Goal: Task Accomplishment & Management: Complete application form

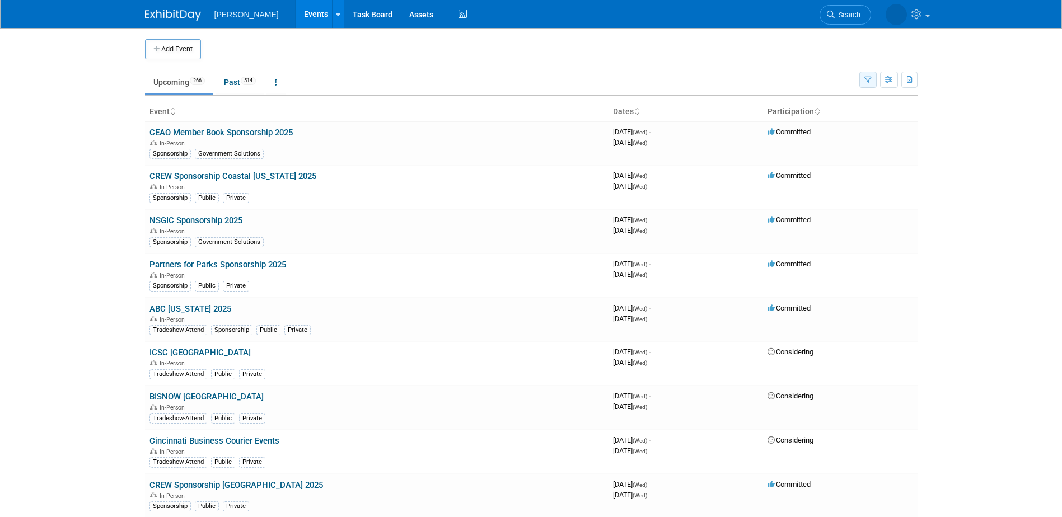
click at [868, 83] on icon "button" at bounding box center [868, 80] width 7 height 7
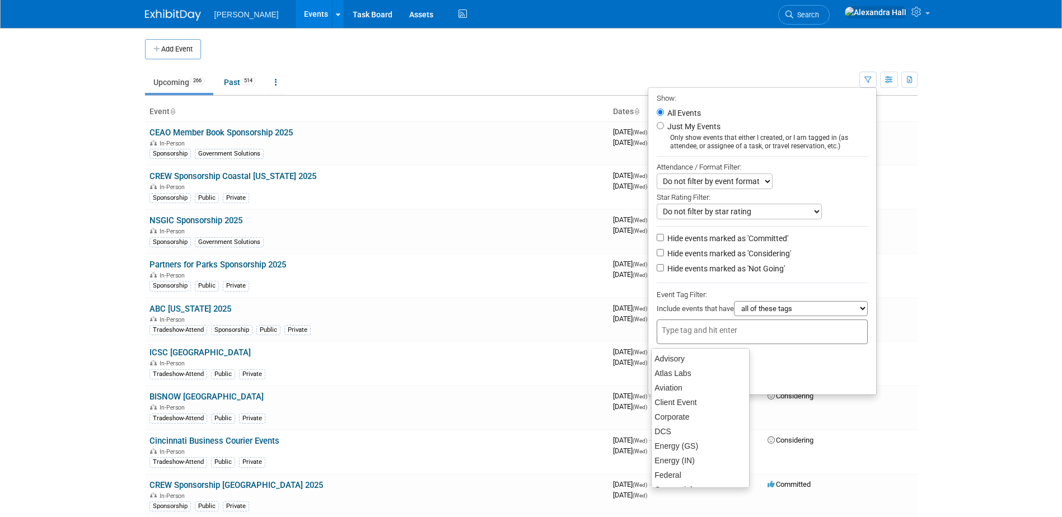
click at [751, 334] on div at bounding box center [762, 332] width 211 height 25
click at [665, 356] on div "GS APAC" at bounding box center [700, 359] width 99 height 16
type input "GS APAC"
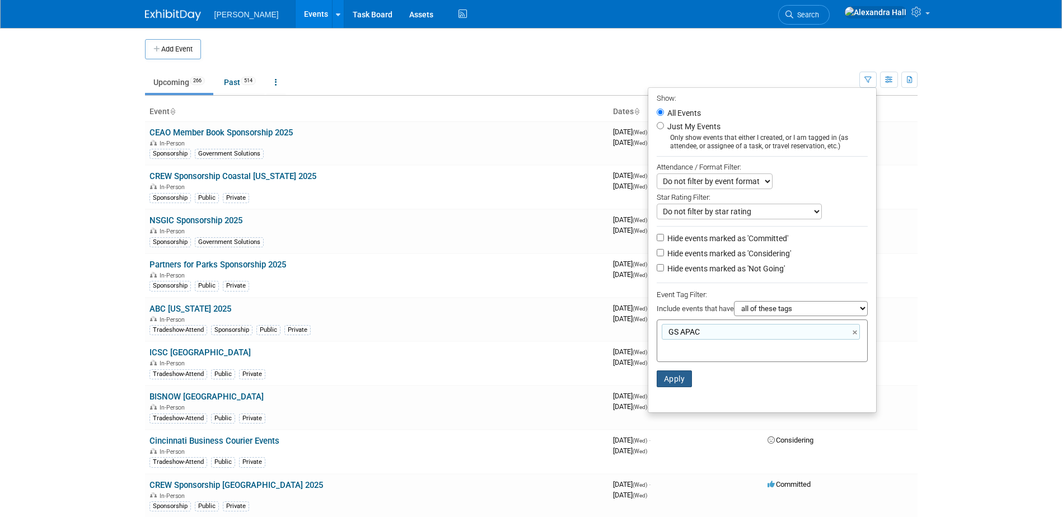
click at [662, 380] on button "Apply" at bounding box center [675, 379] width 36 height 17
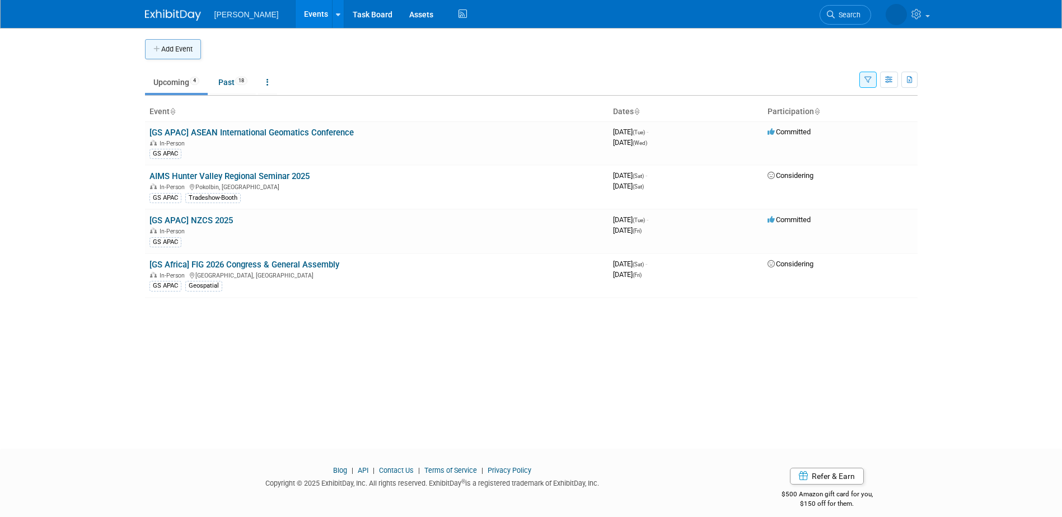
click at [188, 57] on button "Add Event" at bounding box center [173, 49] width 56 height 20
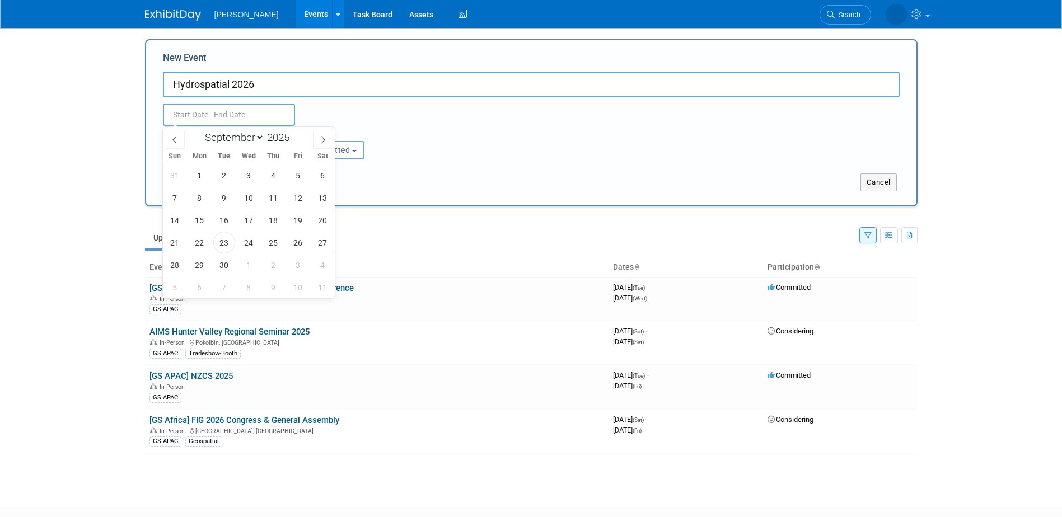
click at [269, 118] on input "text" at bounding box center [229, 115] width 132 height 22
click at [171, 84] on input "Hydrospatial 2026" at bounding box center [531, 85] width 737 height 26
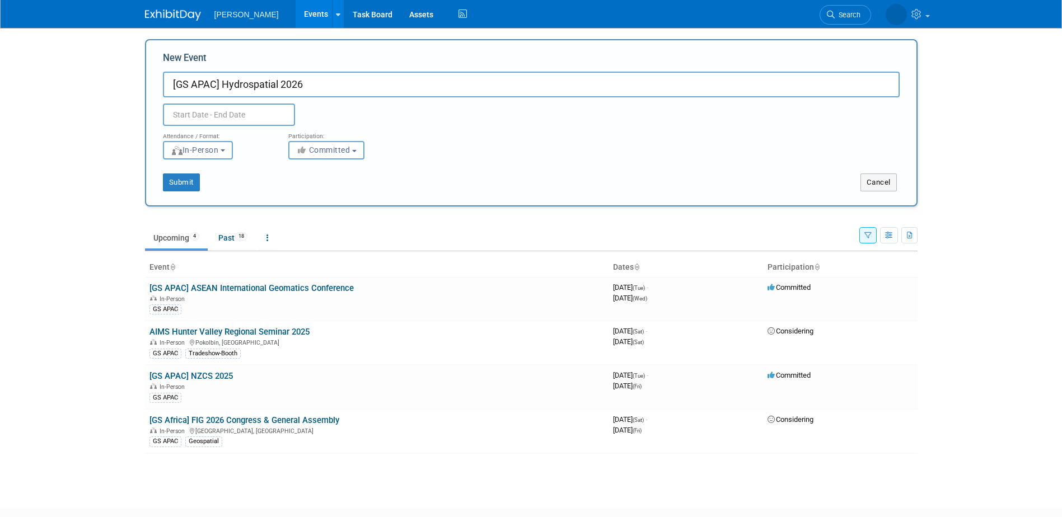
type input "[GS APAC] Hydrospatial 2026"
click at [241, 116] on input "text" at bounding box center [229, 115] width 132 height 22
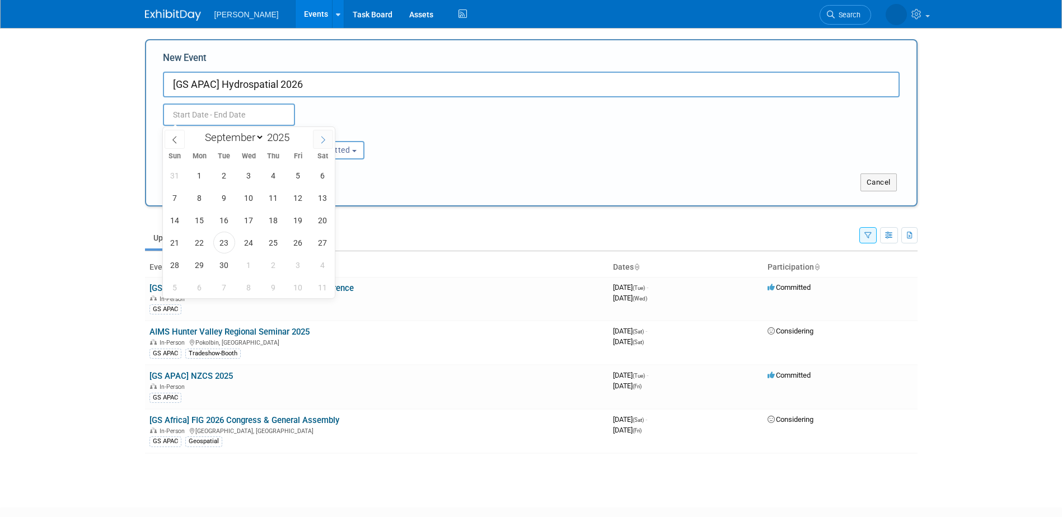
click at [320, 137] on icon at bounding box center [323, 140] width 8 height 8
select select "11"
click at [320, 137] on icon at bounding box center [323, 140] width 8 height 8
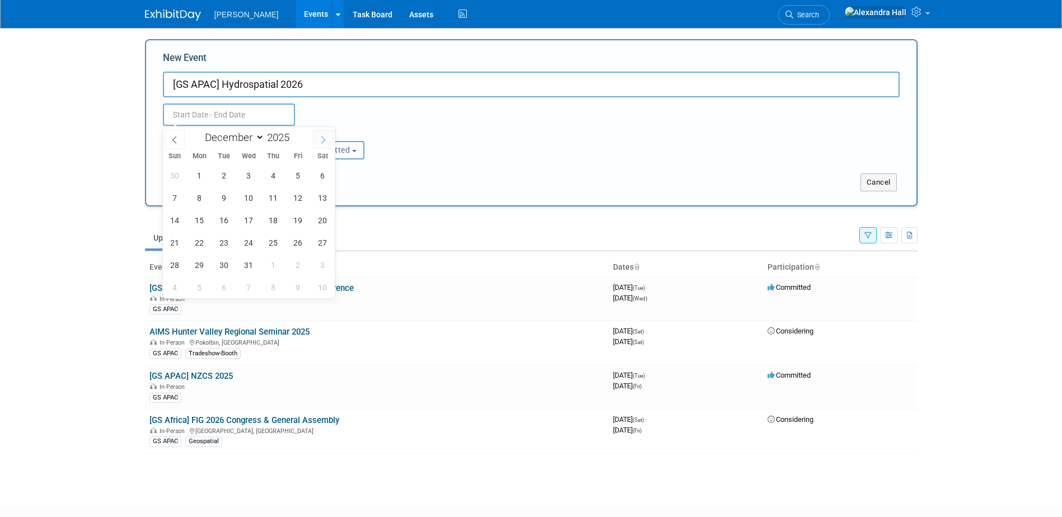
type input "2026"
click at [320, 137] on icon at bounding box center [323, 140] width 8 height 8
select select "2"
click at [203, 239] on span "23" at bounding box center [200, 243] width 22 height 22
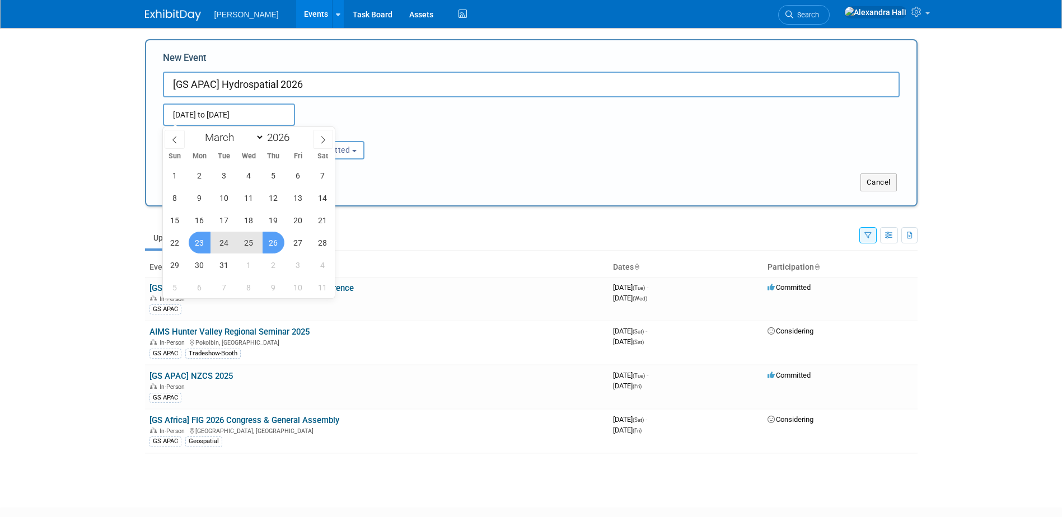
click at [267, 241] on span "26" at bounding box center [274, 243] width 22 height 22
type input "Mar 23, 2026 to Mar 26, 2026"
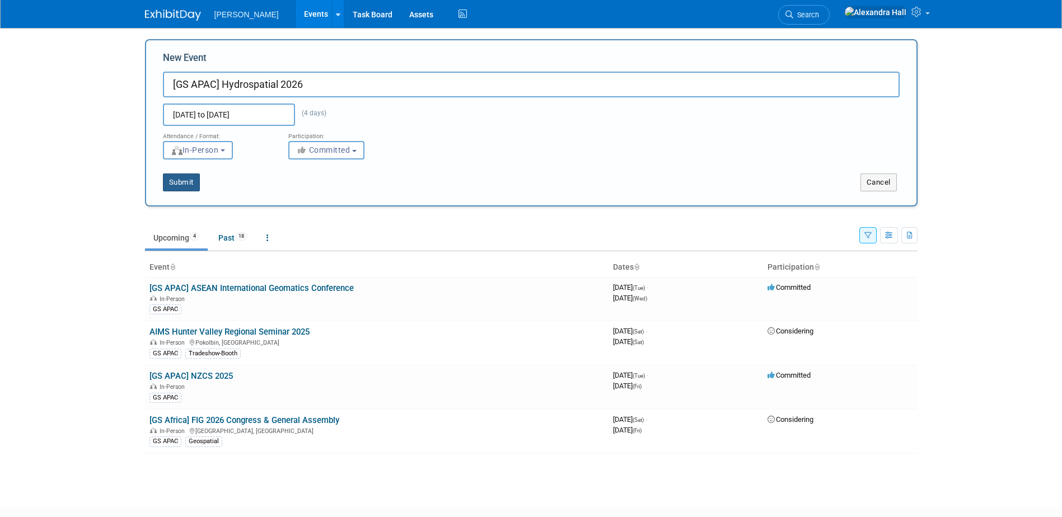
click at [188, 182] on button "Submit" at bounding box center [181, 183] width 37 height 18
